Goal: Check status: Check status

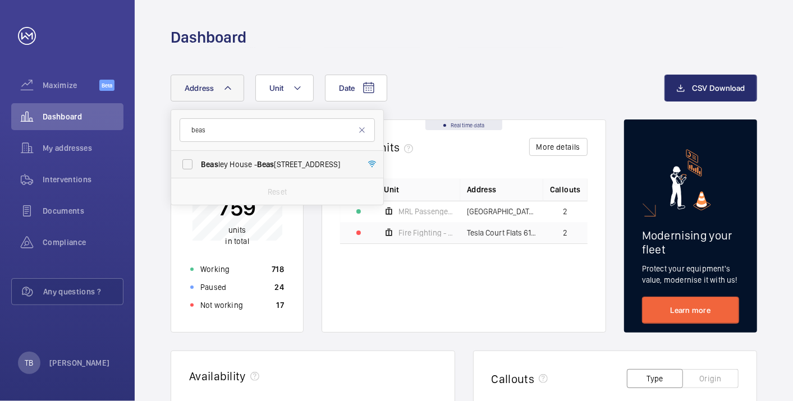
type input "beas"
click at [266, 165] on span "Beas" at bounding box center [265, 164] width 17 height 9
click at [199, 165] on input "Beas ley House - [GEOGRAPHIC_DATA]" at bounding box center [187, 164] width 22 height 22
checkbox input "true"
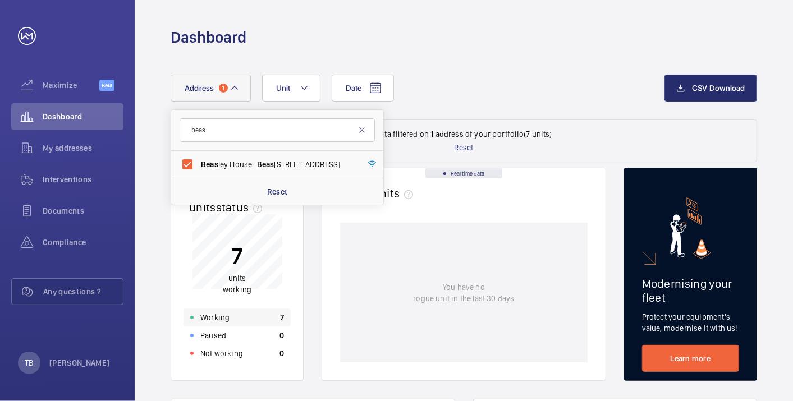
click at [259, 320] on div "Working 7" at bounding box center [237, 318] width 107 height 18
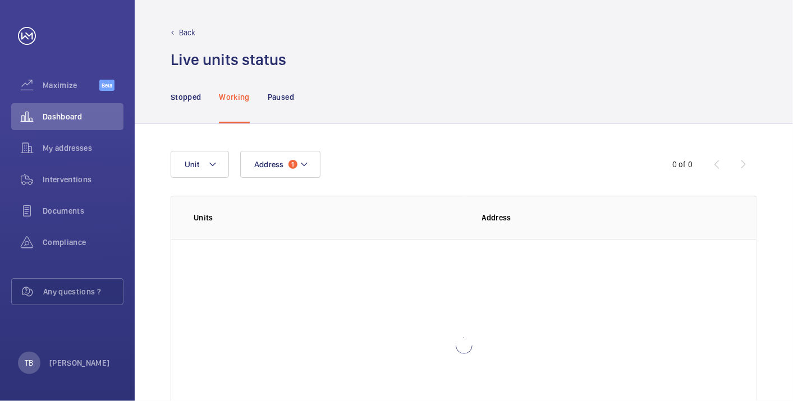
scroll to position [77, 0]
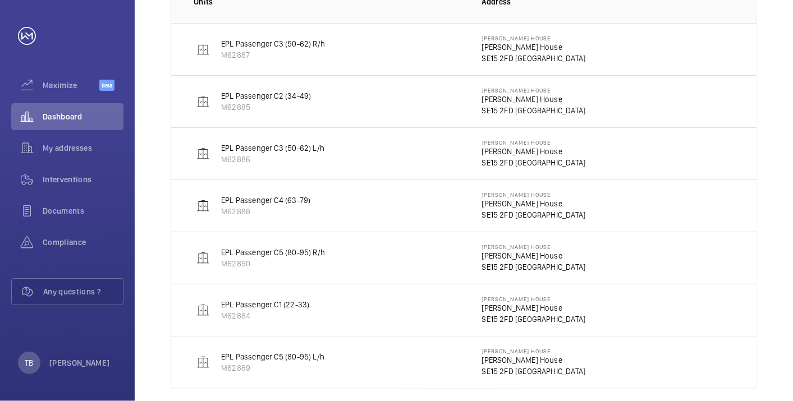
scroll to position [216, 0]
click at [68, 116] on span "Dashboard" at bounding box center [83, 116] width 81 height 11
